Goal: Task Accomplishment & Management: Complete application form

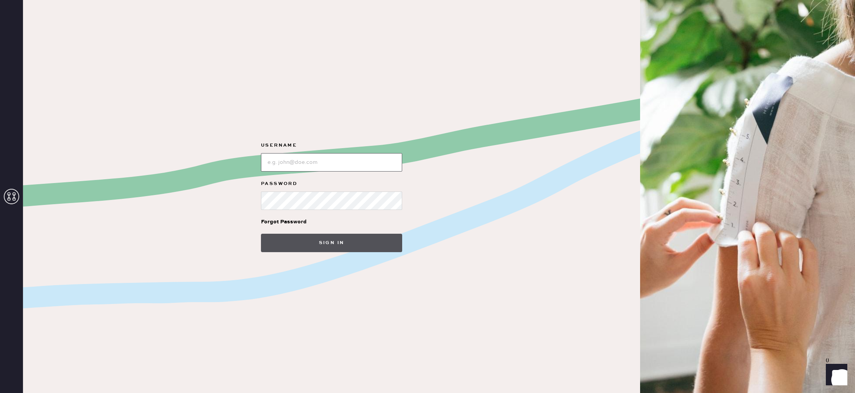
type input "reformationlajolla"
click at [349, 245] on button "Sign in" at bounding box center [331, 243] width 141 height 18
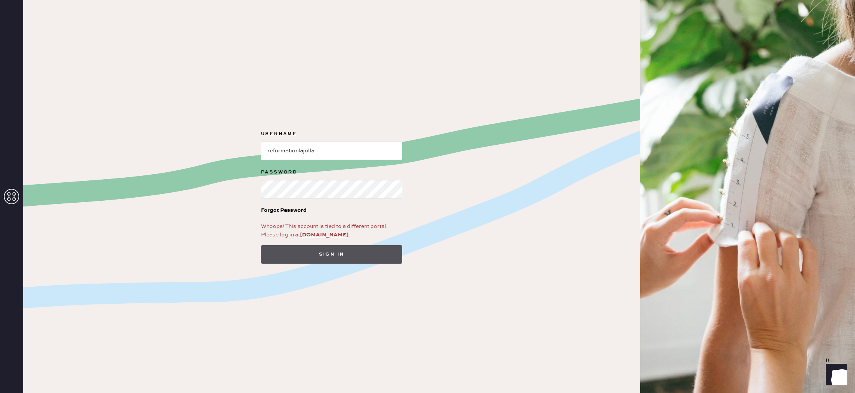
click at [334, 254] on button "Sign in" at bounding box center [331, 254] width 141 height 18
click at [321, 234] on link "app.hemster.co" at bounding box center [324, 234] width 48 height 7
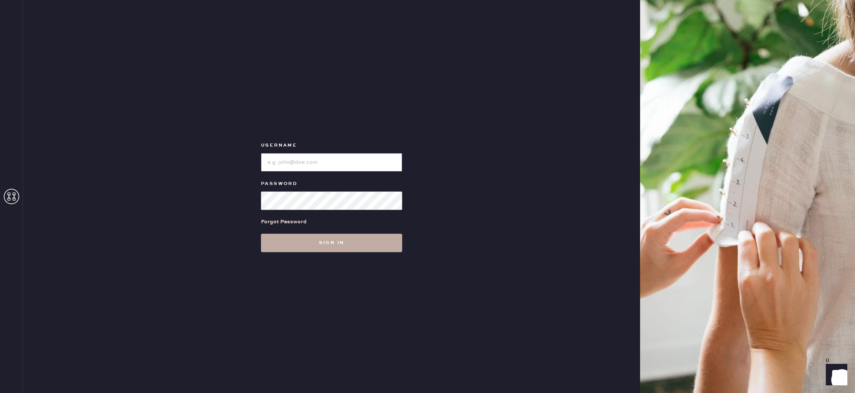
type input "reformationlajolla"
click at [341, 245] on button "Sign in" at bounding box center [331, 243] width 141 height 18
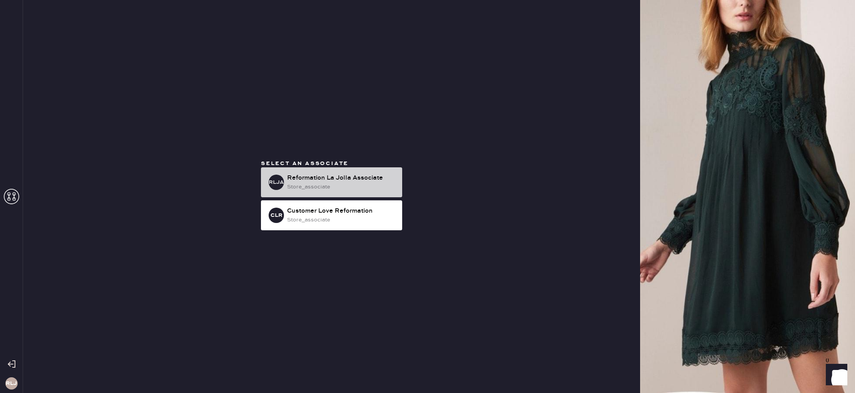
click at [351, 189] on div "store_associate" at bounding box center [341, 187] width 109 height 8
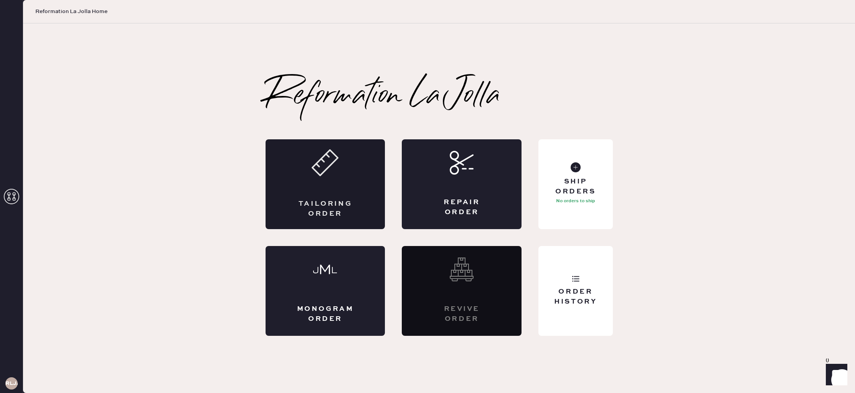
click at [326, 192] on div "Tailoring Order" at bounding box center [325, 184] width 120 height 90
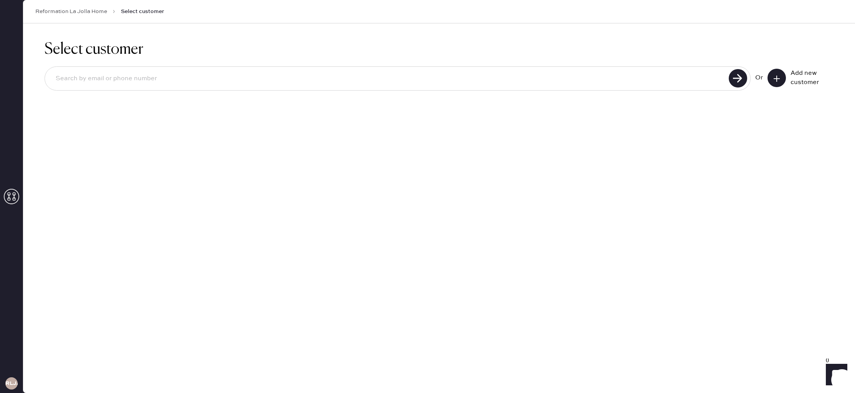
click at [782, 74] on button at bounding box center [776, 78] width 18 height 18
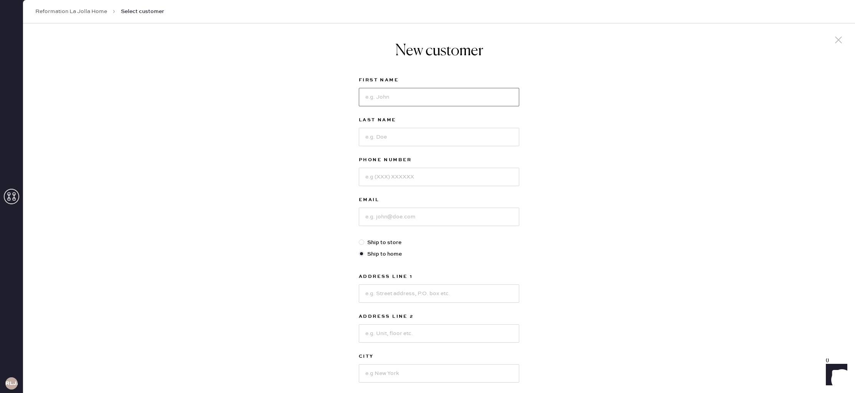
click at [472, 99] on input at bounding box center [439, 97] width 160 height 18
click at [466, 94] on input at bounding box center [439, 97] width 160 height 18
type input "[PERSON_NAME]"
click at [452, 127] on div at bounding box center [439, 136] width 160 height 20
click at [450, 134] on input at bounding box center [439, 137] width 160 height 18
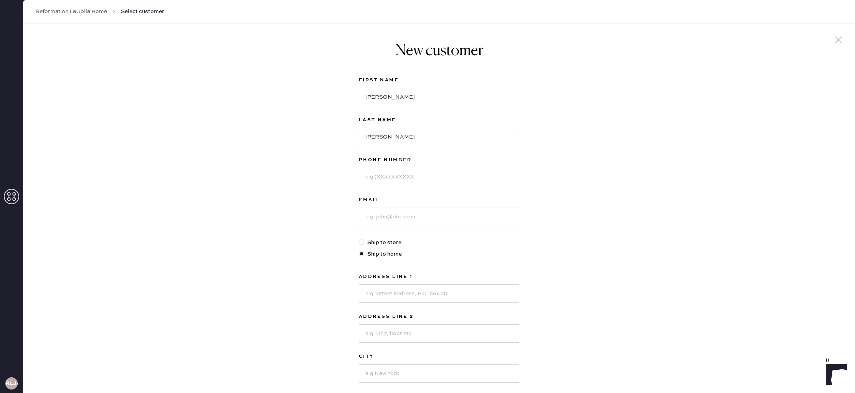
type input "[PERSON_NAME]"
click at [426, 174] on input at bounding box center [439, 177] width 160 height 18
type input "6616075989"
click at [449, 212] on input at bounding box center [439, 216] width 160 height 18
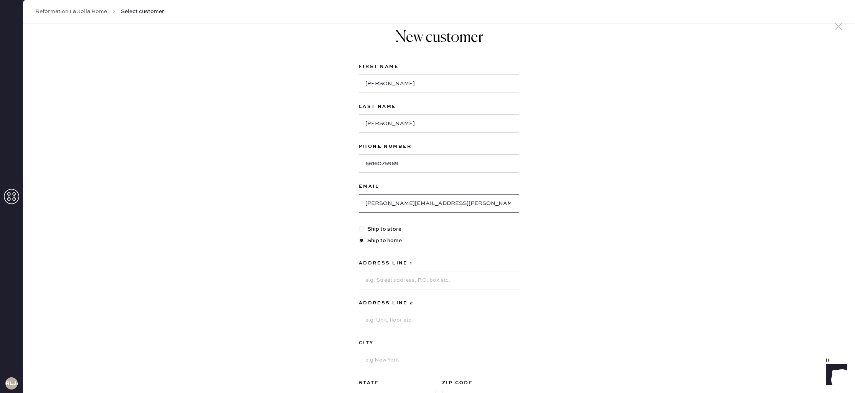
scroll to position [24, 0]
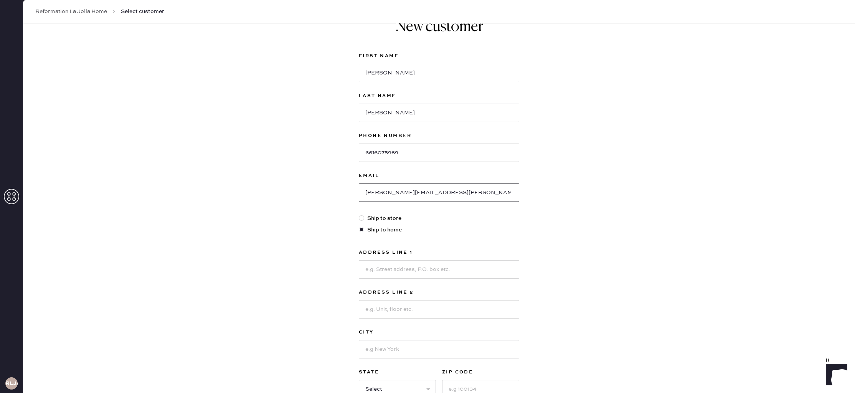
type input "[PERSON_NAME][EMAIL_ADDRESS][PERSON_NAME][DOMAIN_NAME]"
click at [423, 266] on input at bounding box center [439, 269] width 160 height 18
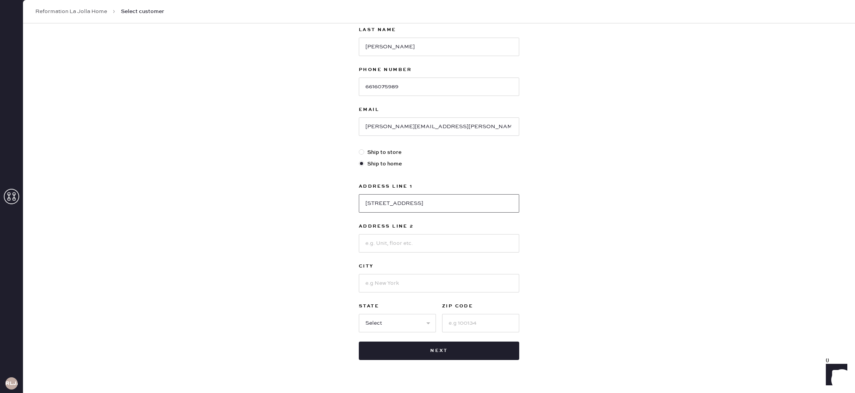
scroll to position [92, 0]
type input "[STREET_ADDRESS]"
click at [406, 239] on input at bounding box center [439, 241] width 160 height 18
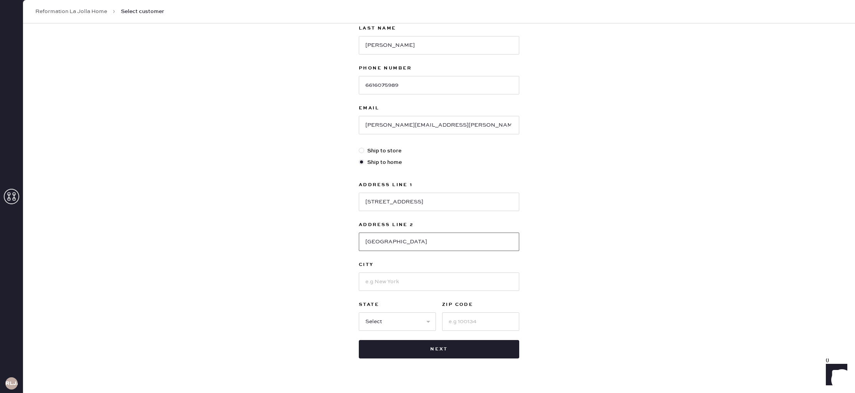
type input "[GEOGRAPHIC_DATA]"
click at [436, 279] on input at bounding box center [439, 281] width 160 height 18
click at [387, 243] on input "[GEOGRAPHIC_DATA]" at bounding box center [439, 241] width 160 height 18
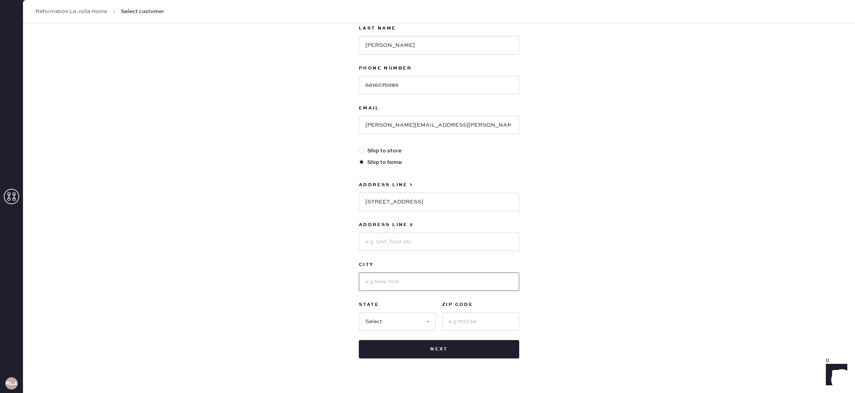
click at [423, 282] on input at bounding box center [439, 281] width 160 height 18
type input "[GEOGRAPHIC_DATA]"
click at [463, 320] on input at bounding box center [480, 321] width 77 height 18
type input "92109"
click at [547, 305] on div "New customer First Name [PERSON_NAME] Last Name [PERSON_NAME] Phone Number [PHO…" at bounding box center [438, 170] width 831 height 476
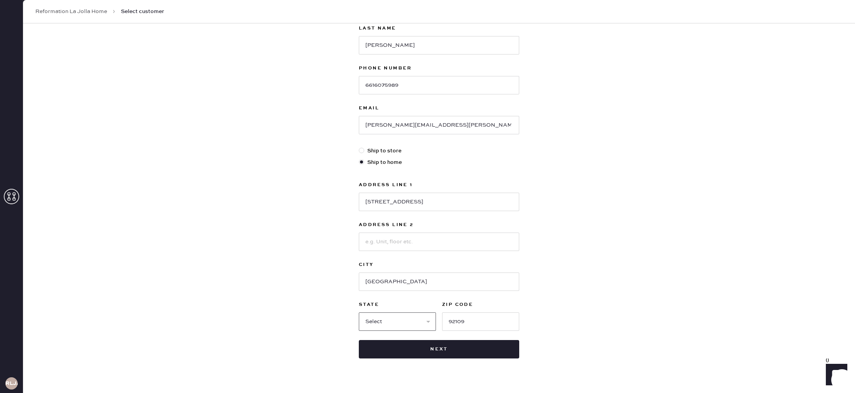
click at [411, 324] on select "Select AK AL AR AZ CA CO CT [GEOGRAPHIC_DATA] DE FL [GEOGRAPHIC_DATA] HI [GEOGR…" at bounding box center [397, 321] width 77 height 18
select select "CA"
click at [359, 312] on select "Select AK AL AR AZ CA CO CT [GEOGRAPHIC_DATA] DE FL [GEOGRAPHIC_DATA] HI [GEOGR…" at bounding box center [397, 321] width 77 height 18
click at [414, 200] on input "[STREET_ADDRESS]" at bounding box center [439, 202] width 160 height 18
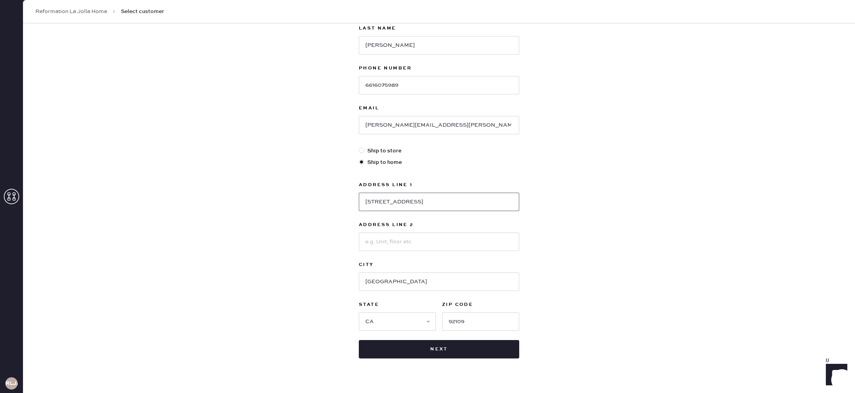
click at [414, 200] on input "[STREET_ADDRESS]" at bounding box center [439, 202] width 160 height 18
click at [649, 208] on div "New customer First Name [PERSON_NAME] Last Name [PERSON_NAME] Phone Number [PHO…" at bounding box center [438, 170] width 831 height 476
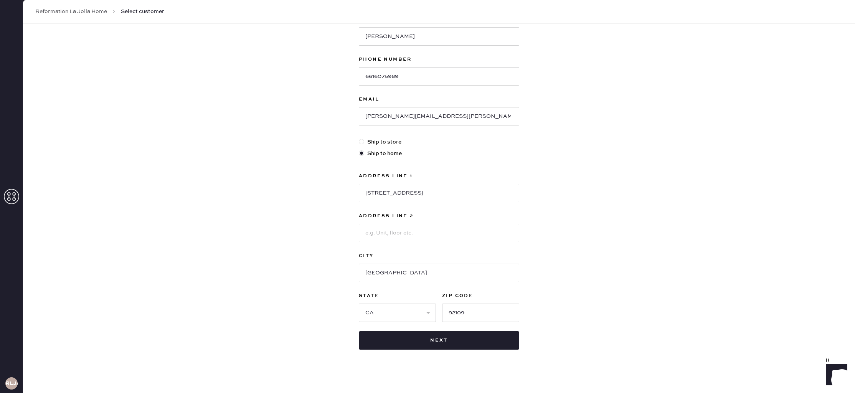
scroll to position [105, 0]
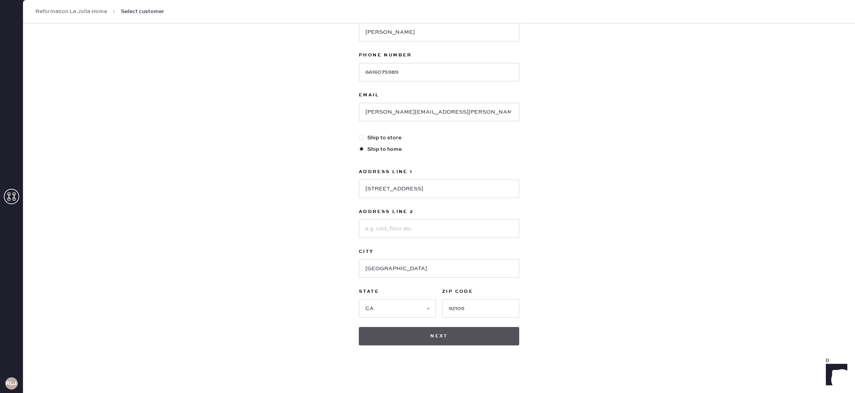
click at [464, 336] on button "Next" at bounding box center [439, 336] width 160 height 18
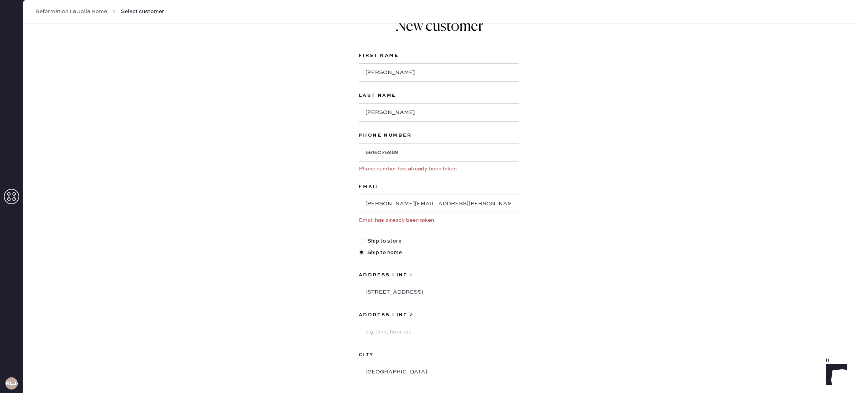
scroll to position [24, 0]
click at [11, 196] on icon at bounding box center [11, 196] width 15 height 15
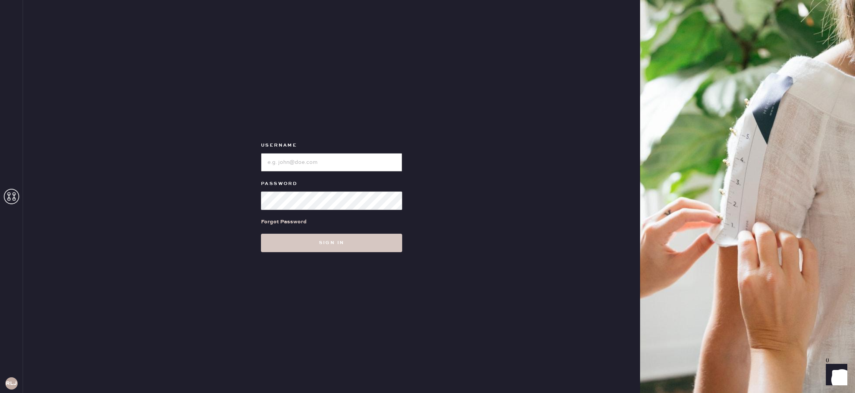
type input "reformationlajolla"
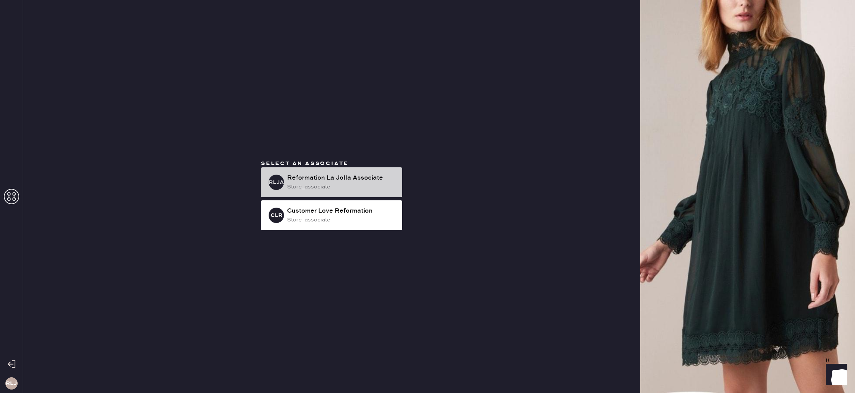
click at [370, 171] on div "RLJA Reformation La Jolla Associate store_associate" at bounding box center [331, 182] width 141 height 30
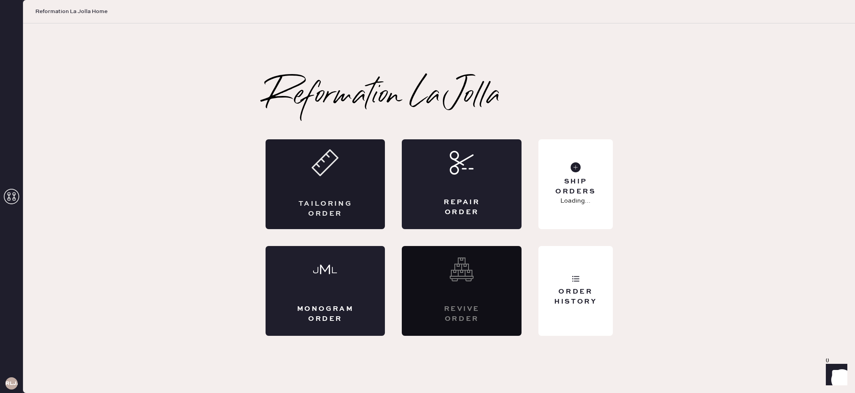
click at [325, 203] on div "Tailoring Order" at bounding box center [325, 208] width 58 height 19
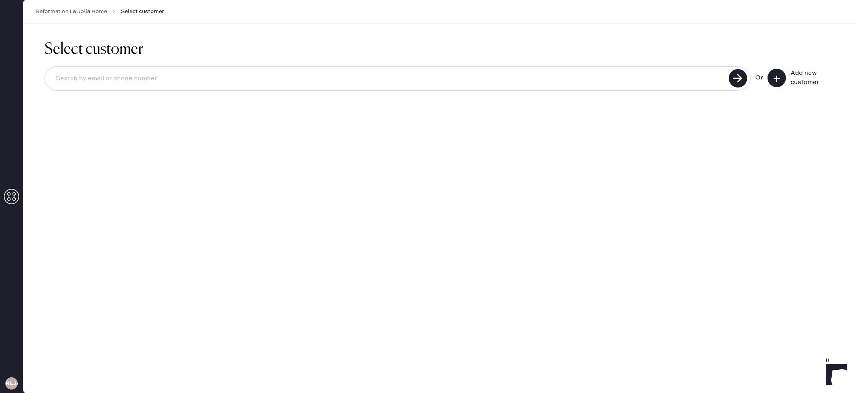
click at [253, 82] on input at bounding box center [387, 79] width 677 height 18
type input "6616075989"
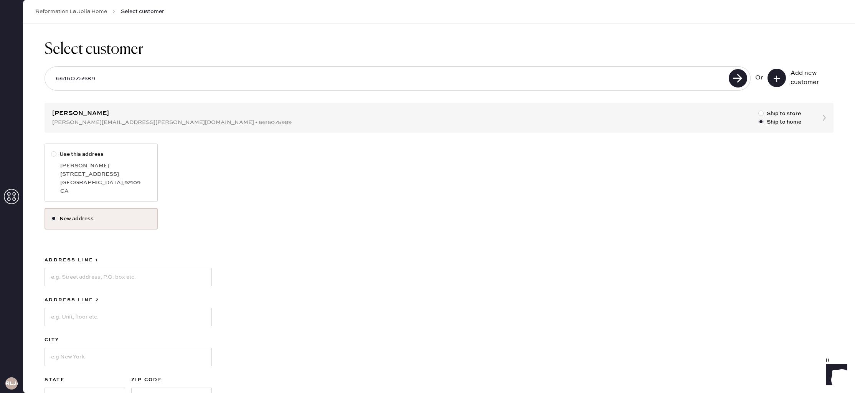
click at [90, 183] on div "[GEOGRAPHIC_DATA]" at bounding box center [105, 182] width 91 height 8
click at [51, 150] on input "Use this address" at bounding box center [51, 150] width 0 height 0
radio input "true"
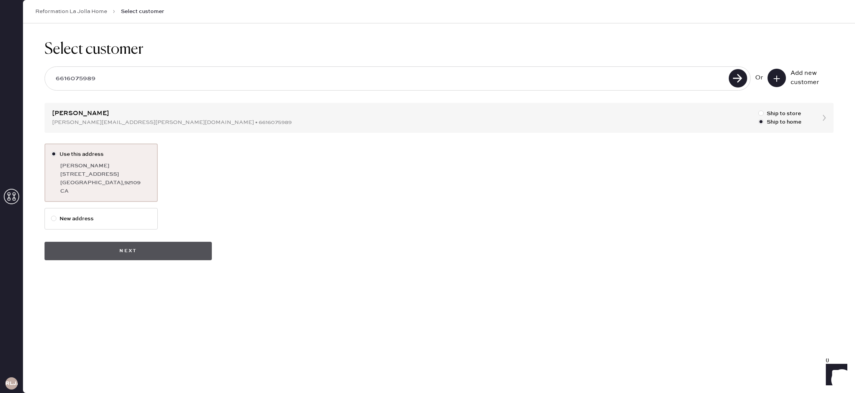
click at [171, 254] on button "Next" at bounding box center [127, 251] width 167 height 18
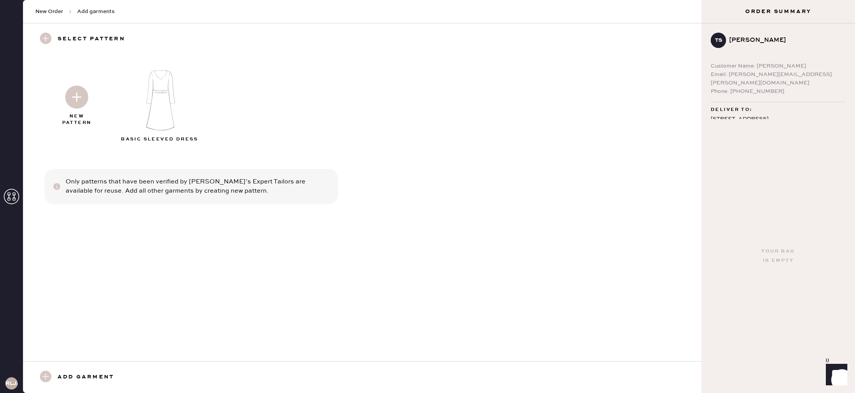
click at [69, 95] on img at bounding box center [76, 97] width 23 height 23
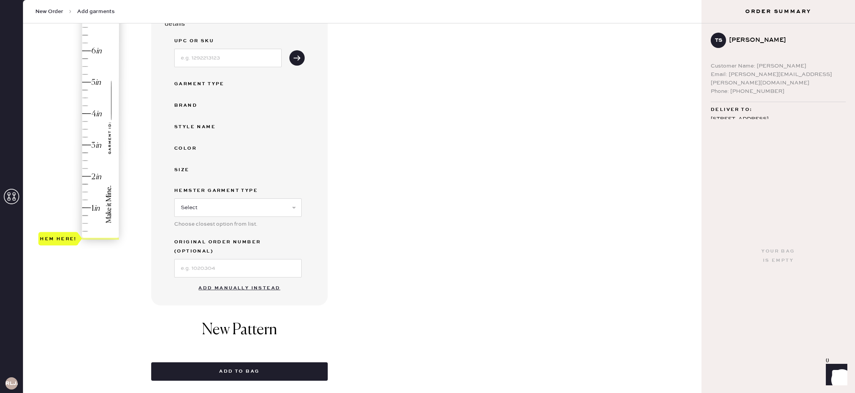
click at [244, 280] on button "Add manually instead" at bounding box center [239, 287] width 91 height 15
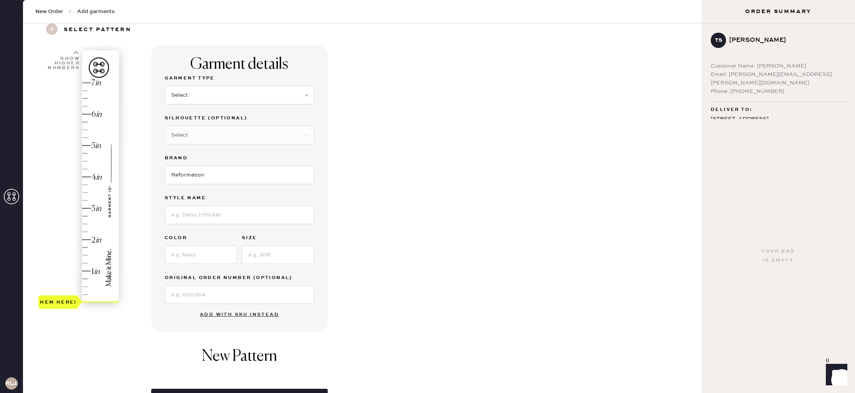
scroll to position [33, 0]
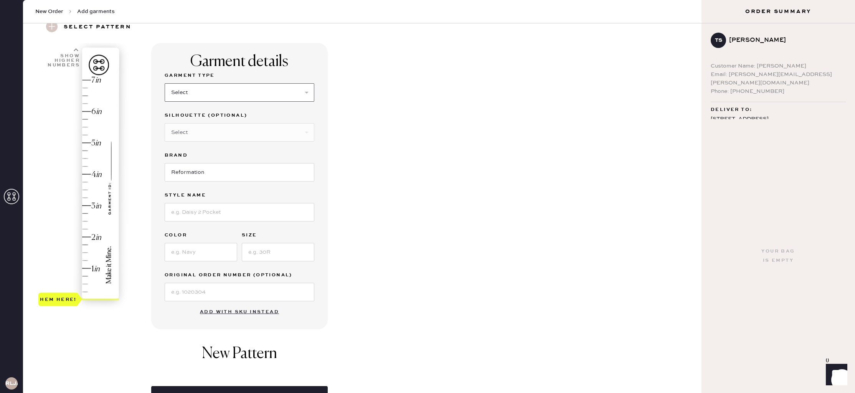
click at [241, 93] on select "Select Basic Skirt Jeans Leggings Pants Shorts Basic Sleeved Dress Basic Sleeve…" at bounding box center [240, 92] width 150 height 18
select select "8"
click at [165, 83] on select "Select Basic Skirt Jeans Leggings Pants Shorts Basic Sleeved Dress Basic Sleeve…" at bounding box center [240, 92] width 150 height 18
click at [246, 214] on input at bounding box center [240, 212] width 150 height 18
type input "Tripoli Dress"
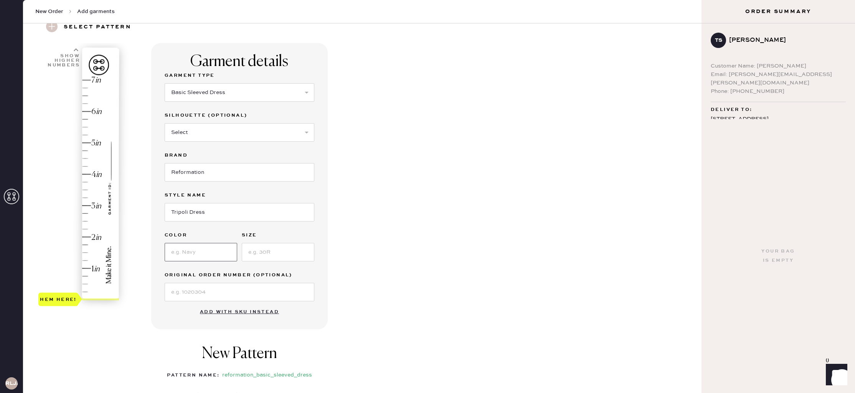
click at [180, 254] on input at bounding box center [201, 252] width 72 height 18
type input "Selene"
click at [270, 259] on input at bounding box center [278, 252] width 72 height 18
type input "8"
click at [421, 226] on div "Garment details Garment Type Select Basic Skirt Jeans Leggings Pants Shorts Bas…" at bounding box center [423, 271] width 544 height 457
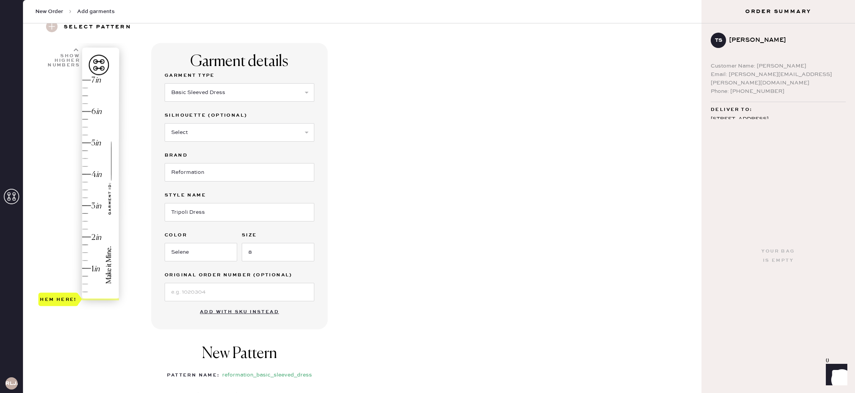
type input "3.75"
click at [88, 184] on div "Hem here!" at bounding box center [79, 190] width 82 height 226
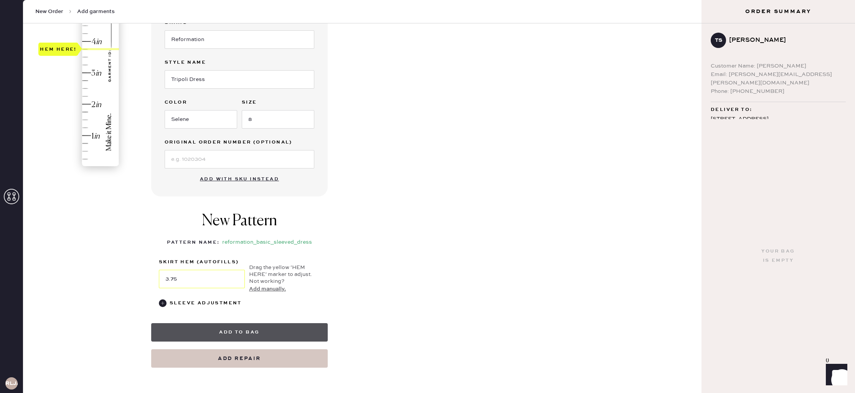
scroll to position [168, 0]
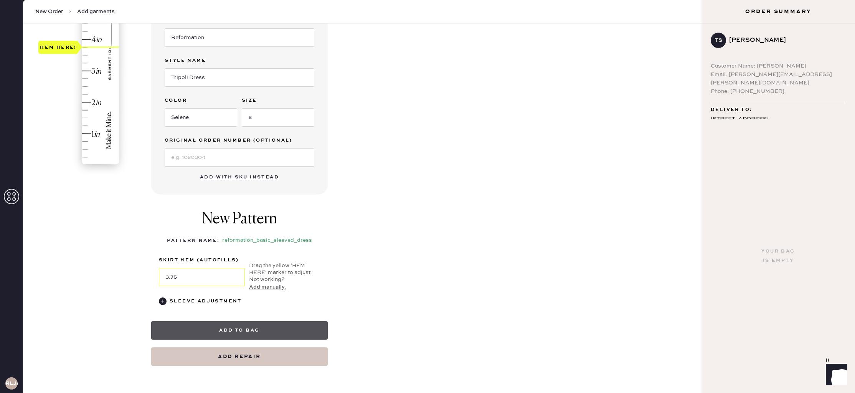
click at [270, 331] on button "Add to bag" at bounding box center [239, 330] width 176 height 18
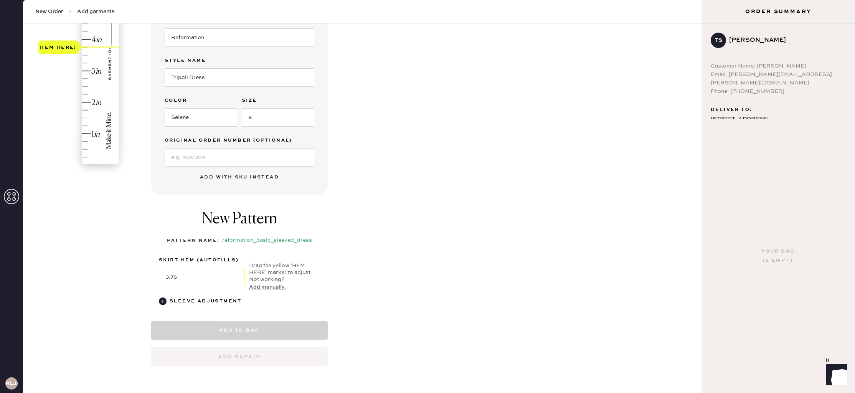
select select "8"
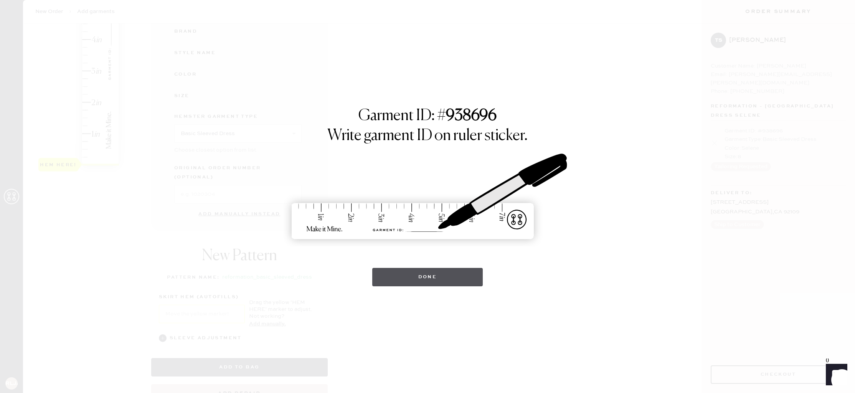
click at [440, 276] on button "Done" at bounding box center [427, 277] width 111 height 18
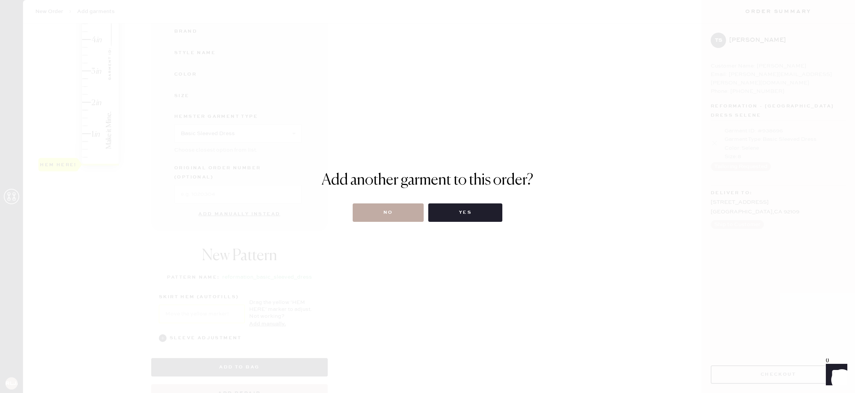
click at [409, 218] on button "No" at bounding box center [387, 212] width 71 height 18
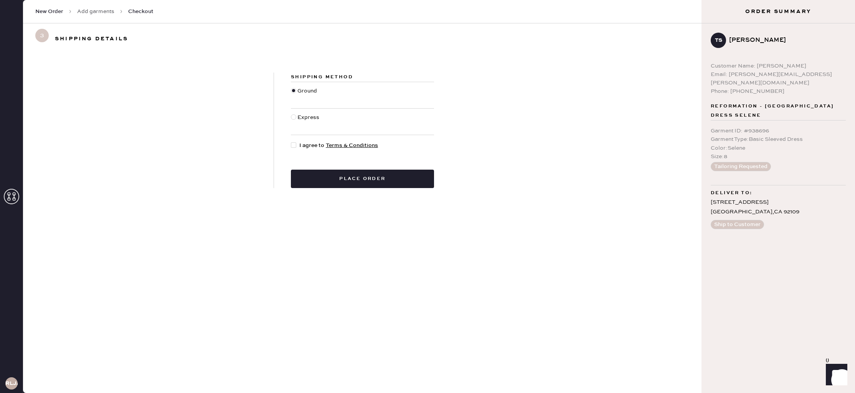
click at [296, 143] on div at bounding box center [295, 145] width 8 height 8
click at [291, 142] on input "I agree to Terms & Conditions" at bounding box center [291, 141] width 0 height 0
checkbox input "true"
click at [367, 185] on button "Place order" at bounding box center [362, 179] width 143 height 18
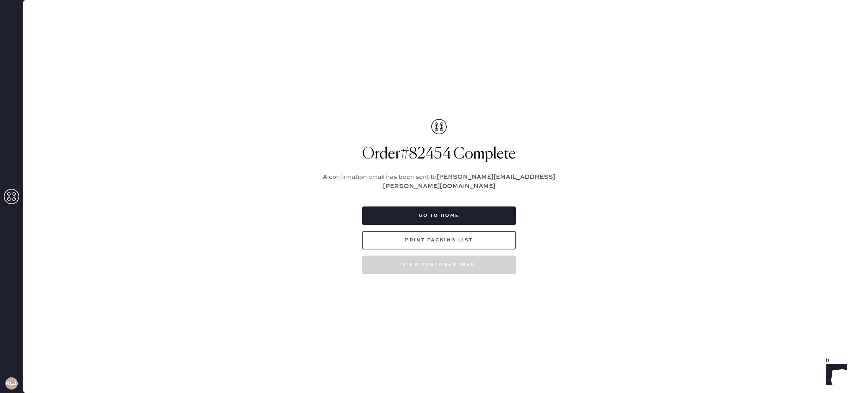
click at [468, 234] on button "Print Packing List" at bounding box center [438, 240] width 153 height 18
click at [443, 206] on button "Go to home" at bounding box center [438, 215] width 153 height 18
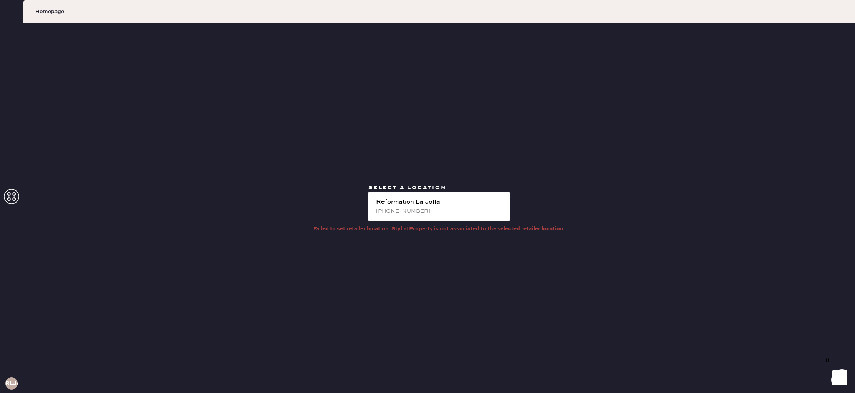
click at [10, 191] on icon at bounding box center [11, 196] width 15 height 15
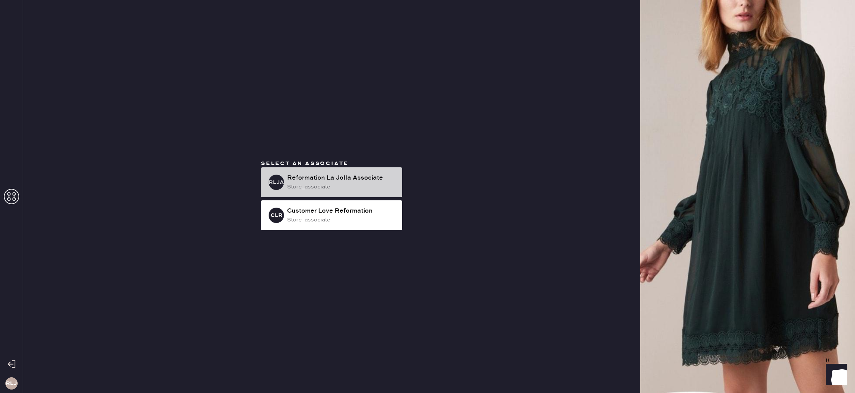
click at [369, 178] on div "Reformation La Jolla Associate" at bounding box center [341, 177] width 109 height 9
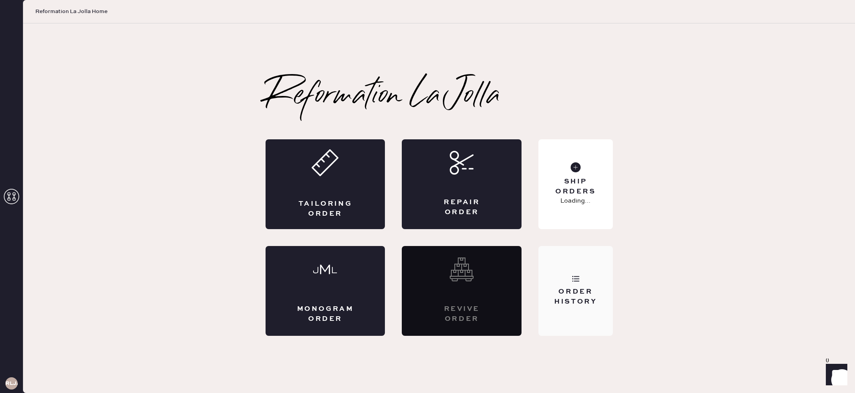
click at [593, 285] on div "Order History" at bounding box center [575, 291] width 74 height 90
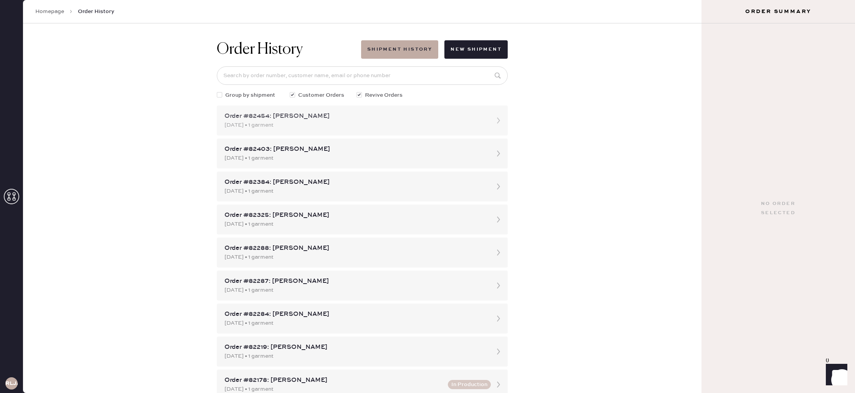
click at [364, 126] on div "[DATE] • 1 garment" at bounding box center [355, 125] width 262 height 8
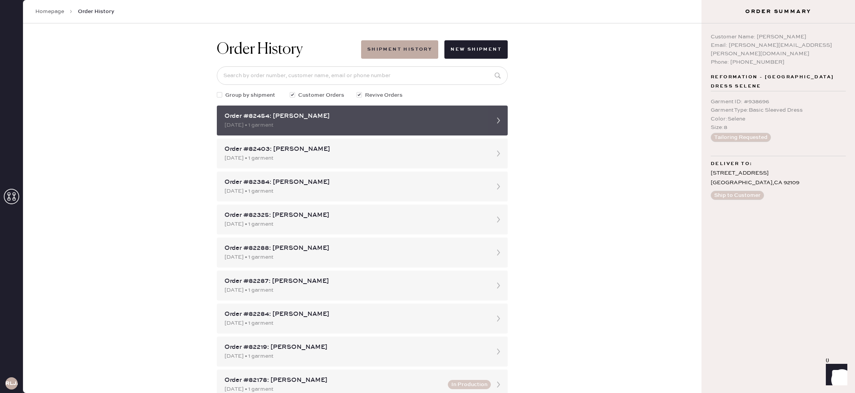
click at [384, 118] on div "Order #82454: [PERSON_NAME]" at bounding box center [355, 116] width 262 height 9
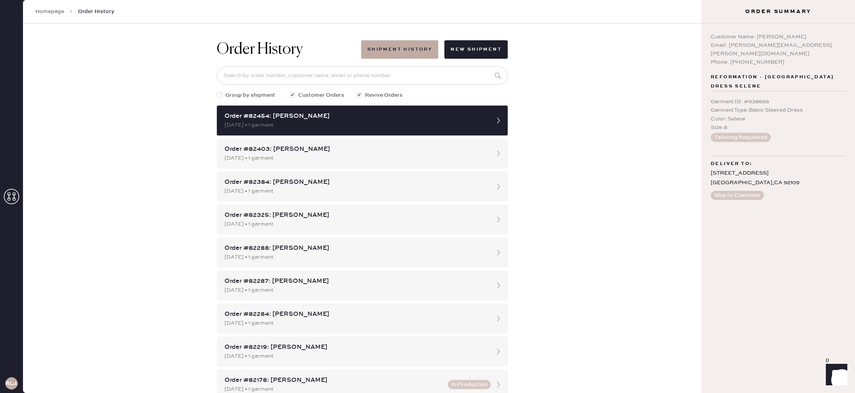
click at [17, 193] on icon at bounding box center [11, 196] width 15 height 15
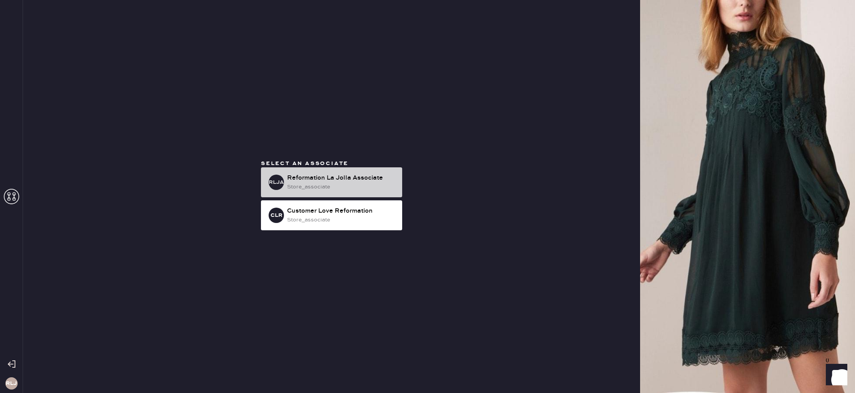
click at [392, 177] on div "Reformation La Jolla Associate" at bounding box center [341, 177] width 109 height 9
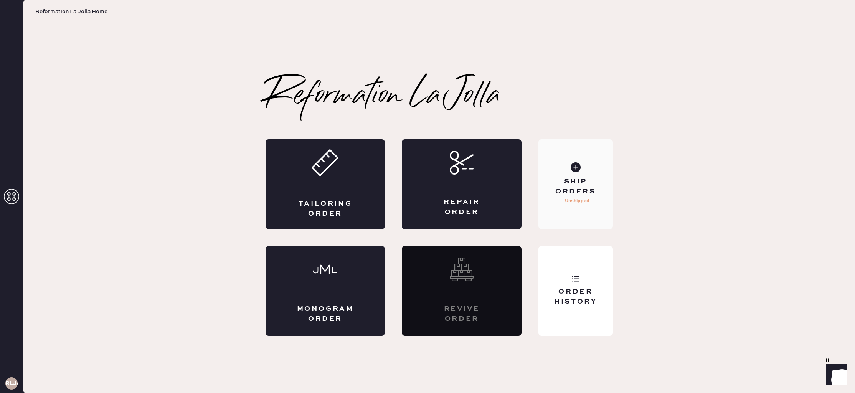
click at [588, 208] on div "Ship Orders 1 Unshipped" at bounding box center [575, 184] width 74 height 90
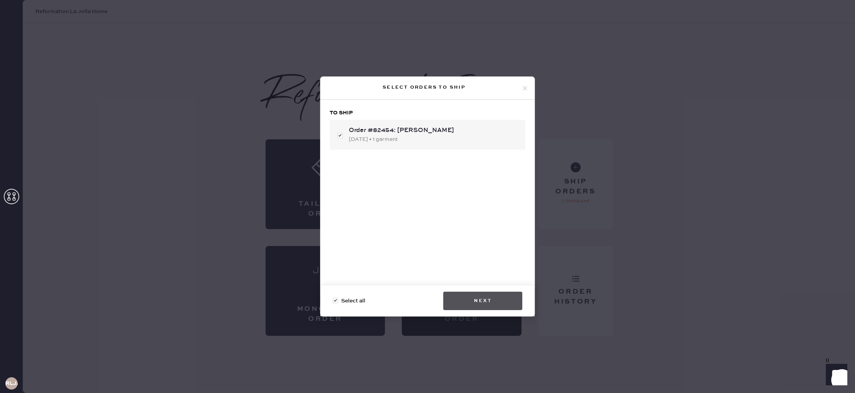
click at [505, 299] on button "Next" at bounding box center [482, 300] width 79 height 18
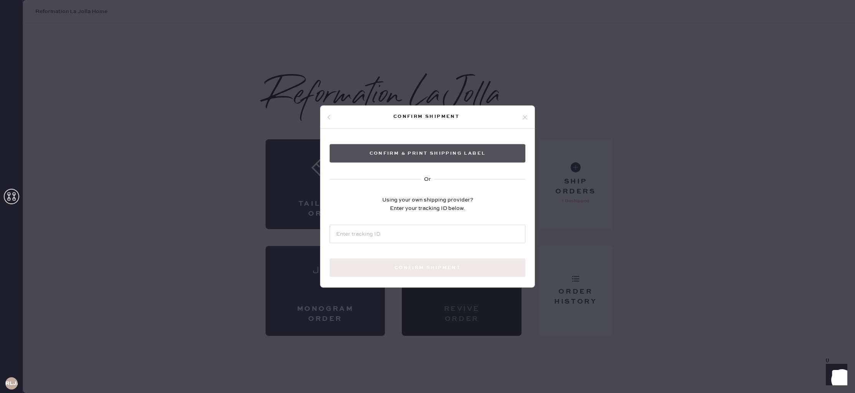
click at [424, 149] on button "Confirm & Print shipping label" at bounding box center [427, 153] width 196 height 18
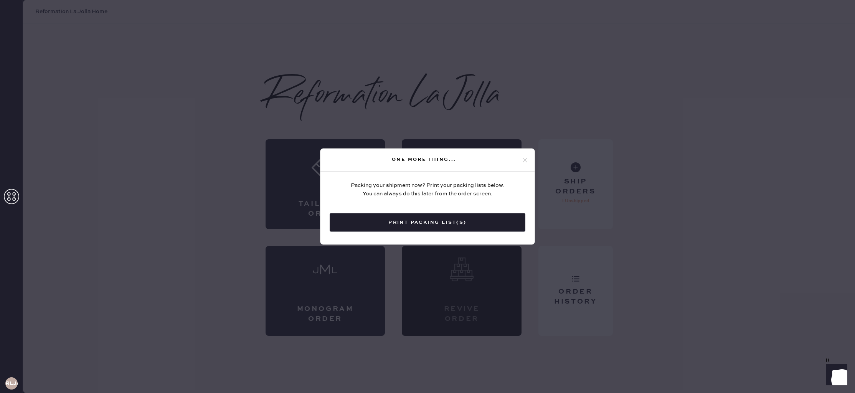
click at [488, 224] on button "Print Packing List(s)" at bounding box center [427, 222] width 196 height 18
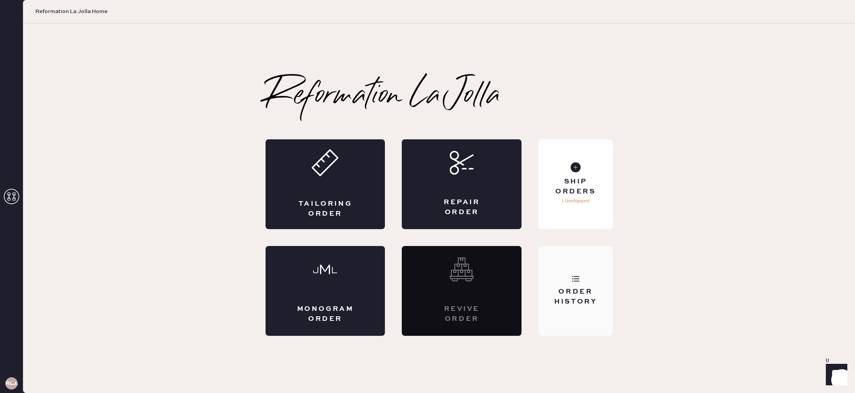
click at [603, 287] on div "Order History" at bounding box center [575, 296] width 62 height 19
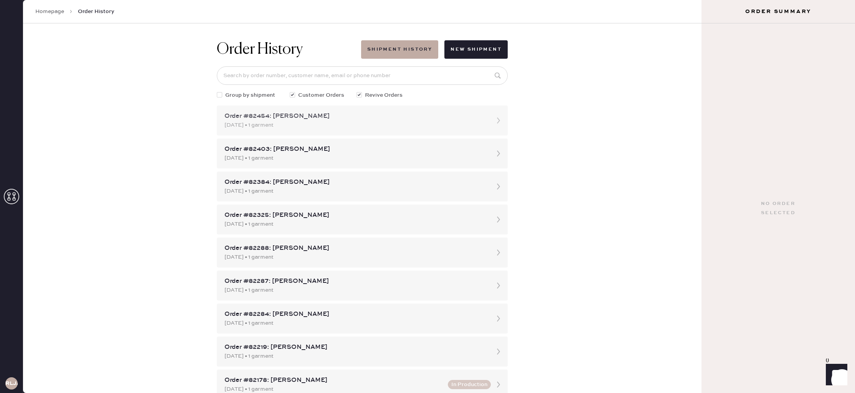
click at [397, 118] on div "Order #82454: [PERSON_NAME]" at bounding box center [355, 116] width 262 height 9
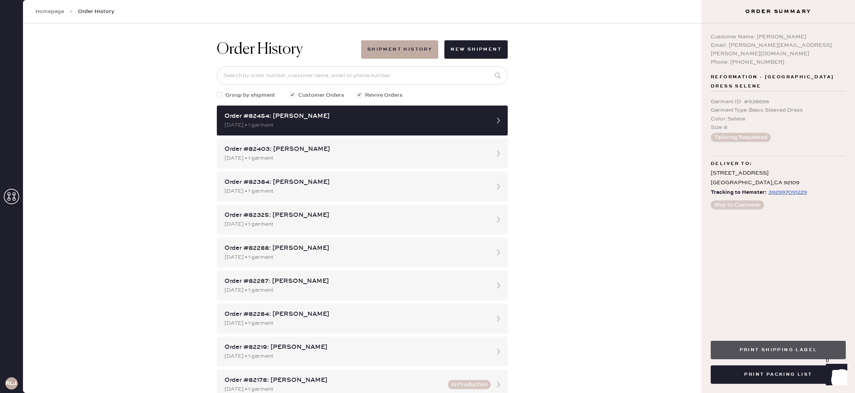
click at [794, 351] on button "Print Shipping Label" at bounding box center [777, 350] width 135 height 18
